Goal: Information Seeking & Learning: Learn about a topic

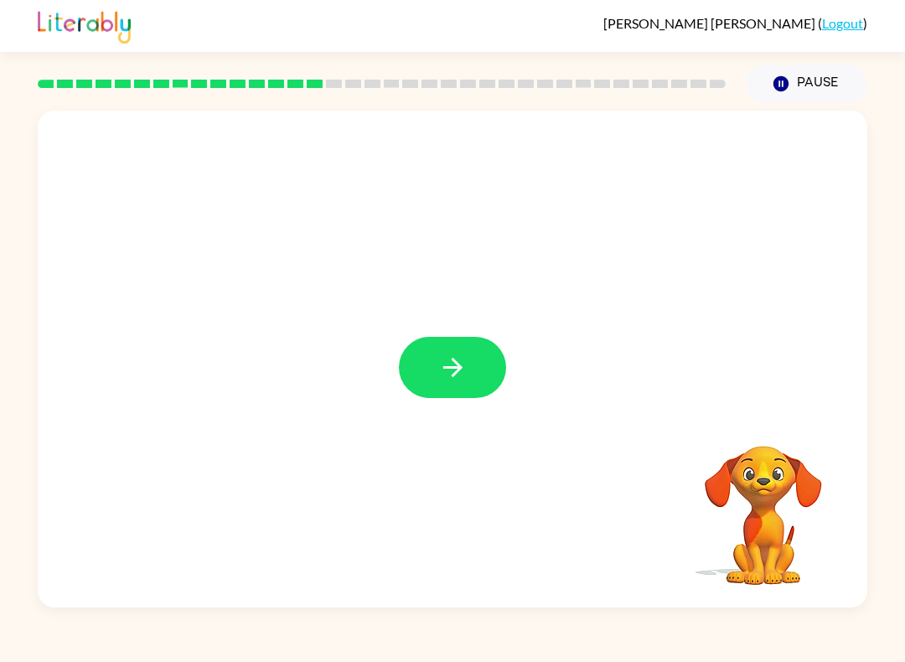
click at [449, 364] on icon "button" at bounding box center [452, 367] width 29 height 29
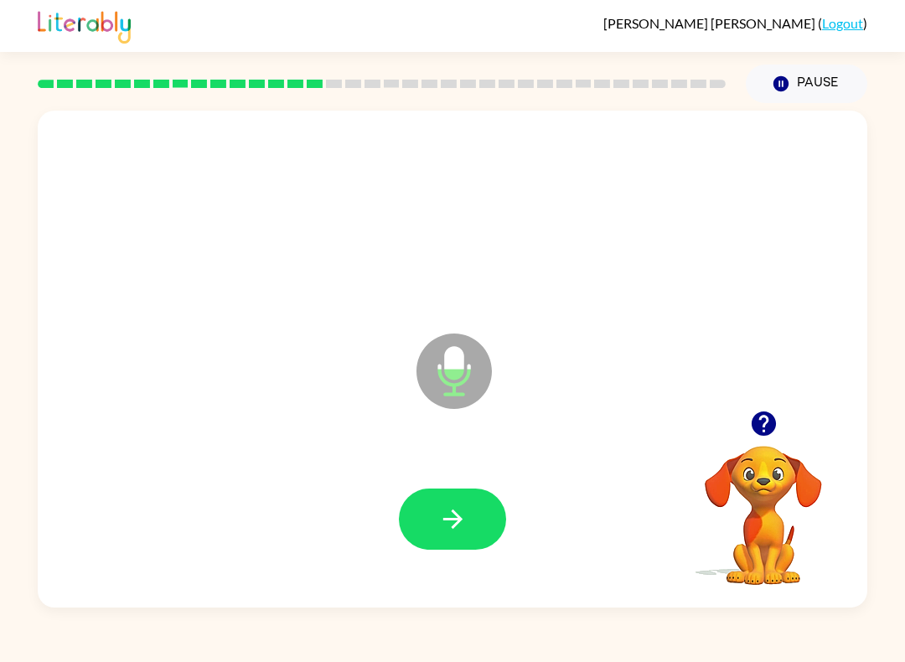
click at [450, 507] on icon "button" at bounding box center [452, 519] width 29 height 29
click at [459, 549] on button "button" at bounding box center [452, 519] width 107 height 61
click at [447, 539] on button "button" at bounding box center [452, 519] width 107 height 61
click at [448, 508] on icon "button" at bounding box center [452, 519] width 29 height 29
click at [464, 507] on icon "button" at bounding box center [452, 519] width 29 height 29
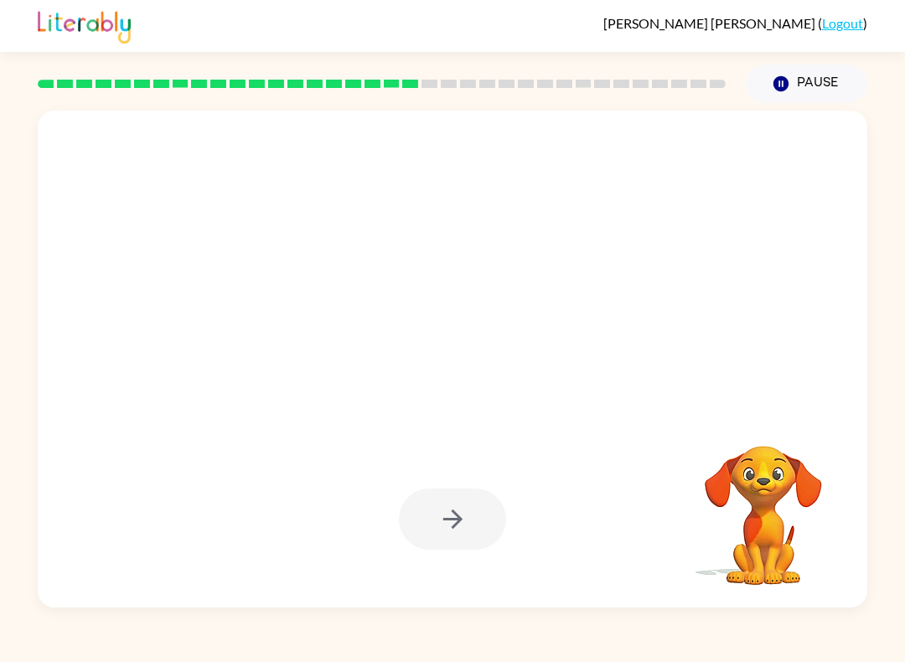
click at [451, 526] on div at bounding box center [452, 519] width 107 height 61
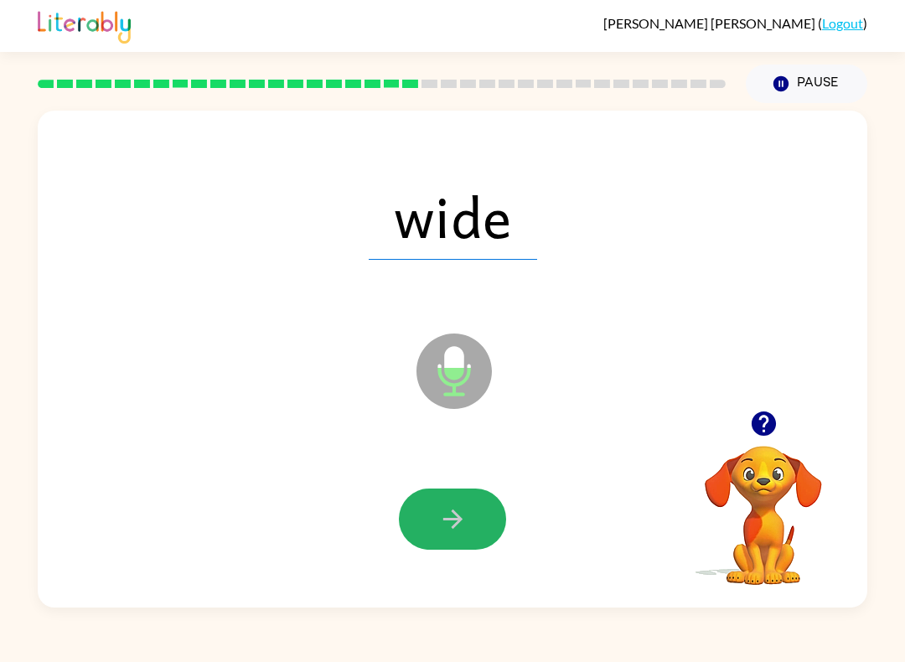
click at [424, 540] on button "button" at bounding box center [452, 519] width 107 height 61
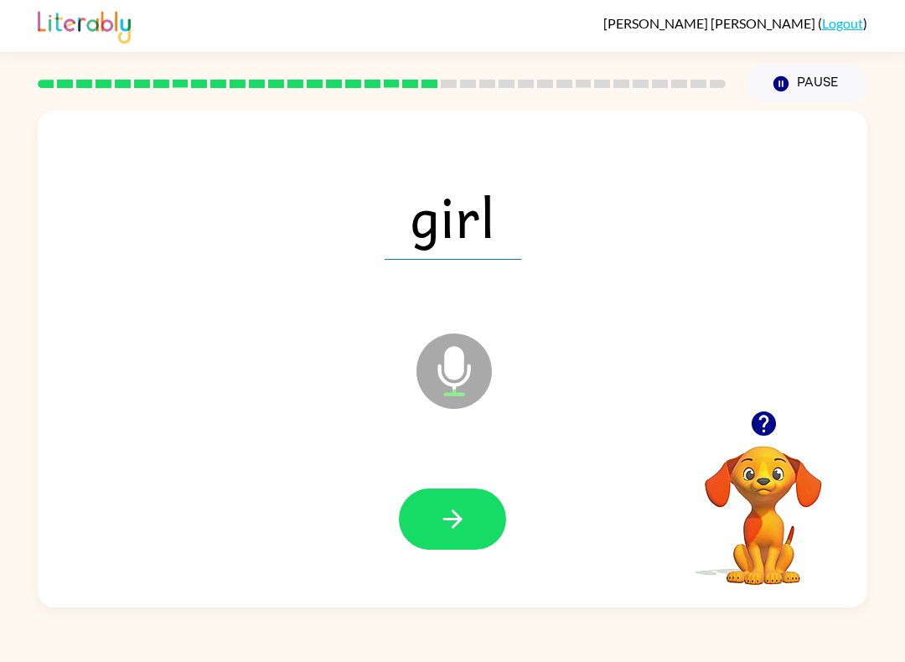
click at [470, 518] on button "button" at bounding box center [452, 519] width 107 height 61
click at [452, 501] on button "button" at bounding box center [452, 519] width 107 height 61
click at [472, 530] on button "button" at bounding box center [452, 519] width 107 height 61
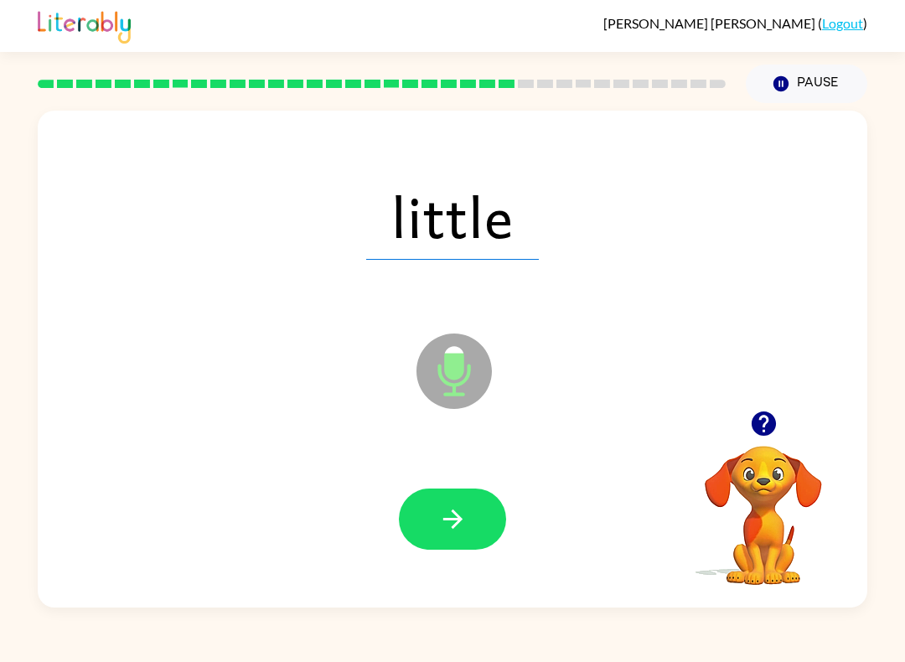
click at [475, 528] on button "button" at bounding box center [452, 519] width 107 height 61
click at [449, 516] on icon "button" at bounding box center [452, 519] width 29 height 29
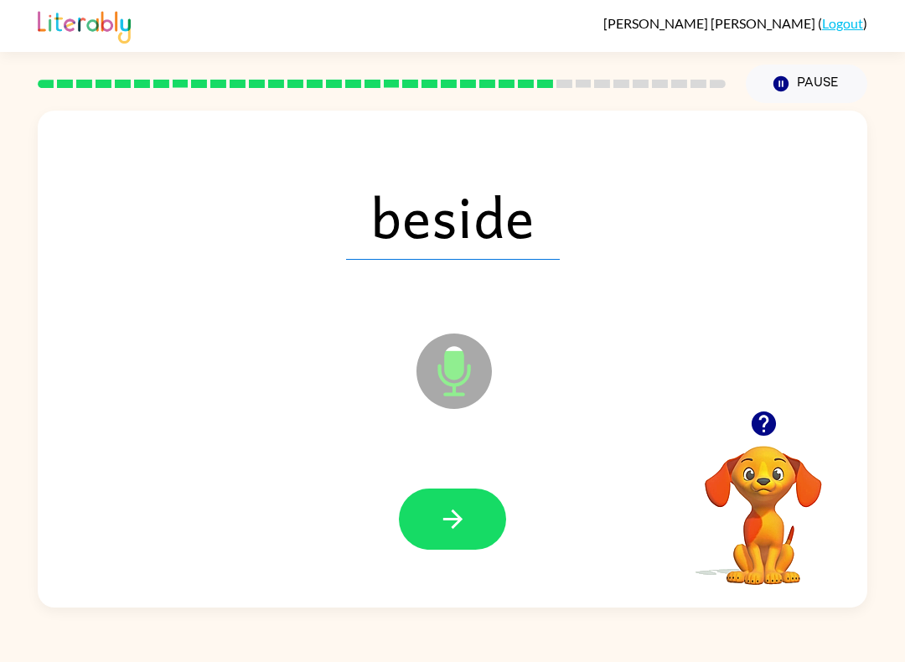
click at [443, 537] on button "button" at bounding box center [452, 519] width 107 height 61
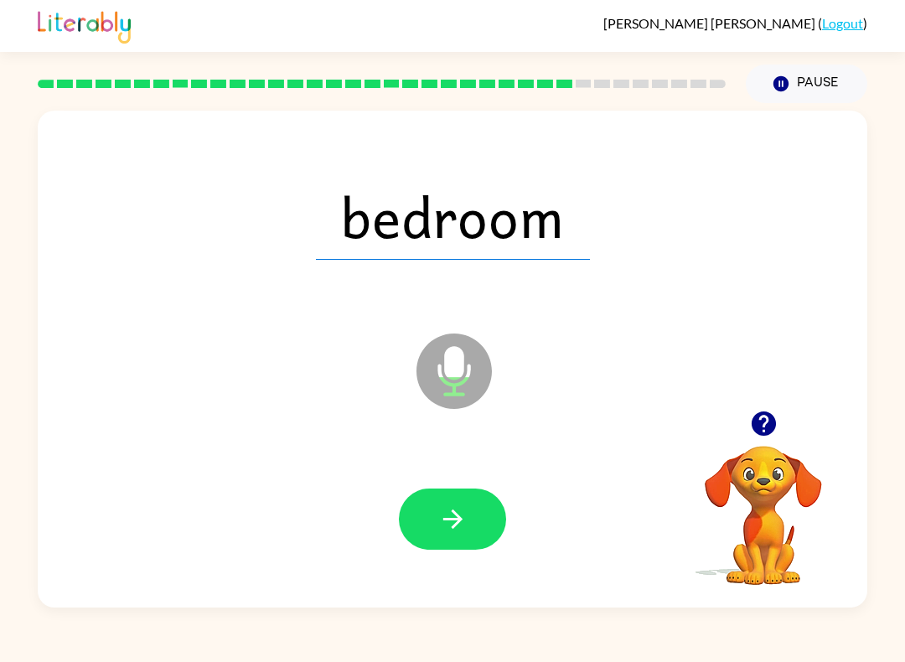
click at [471, 528] on button "button" at bounding box center [452, 519] width 107 height 61
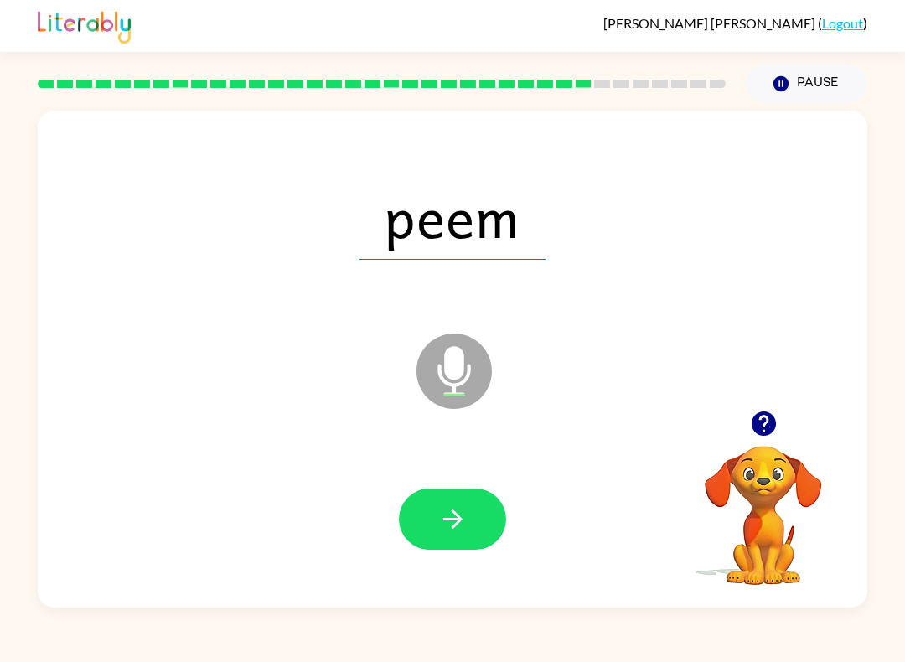
click at [475, 522] on button "button" at bounding box center [452, 519] width 107 height 61
click at [450, 515] on icon "button" at bounding box center [452, 519] width 29 height 29
click at [452, 531] on icon "button" at bounding box center [452, 519] width 29 height 29
click at [441, 534] on icon "button" at bounding box center [452, 519] width 29 height 29
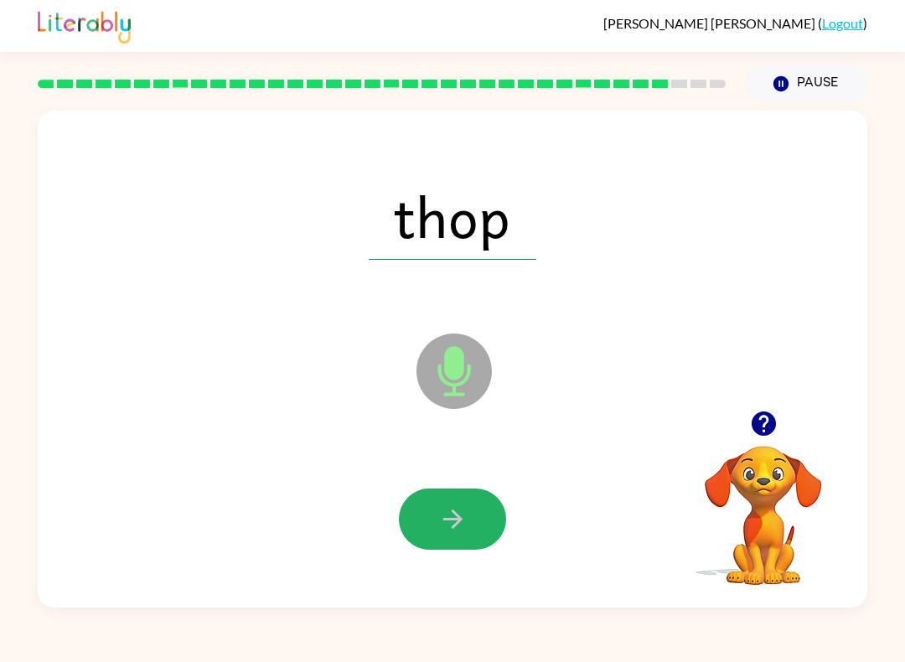
click at [470, 517] on button "button" at bounding box center [452, 519] width 107 height 61
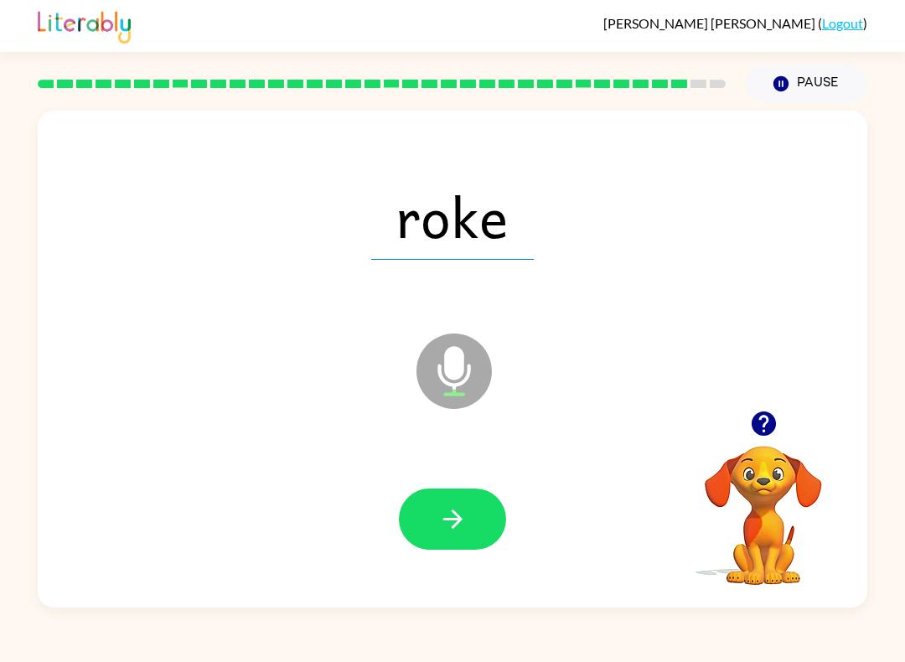
click at [462, 525] on icon "button" at bounding box center [452, 519] width 29 height 29
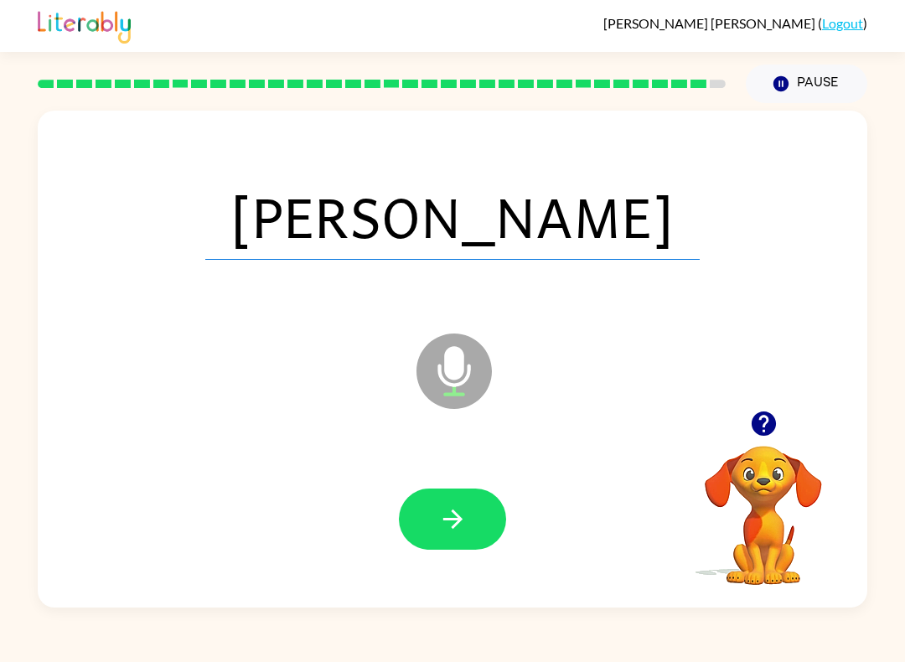
click at [443, 528] on icon "button" at bounding box center [452, 519] width 29 height 29
